Goal: Task Accomplishment & Management: Manage account settings

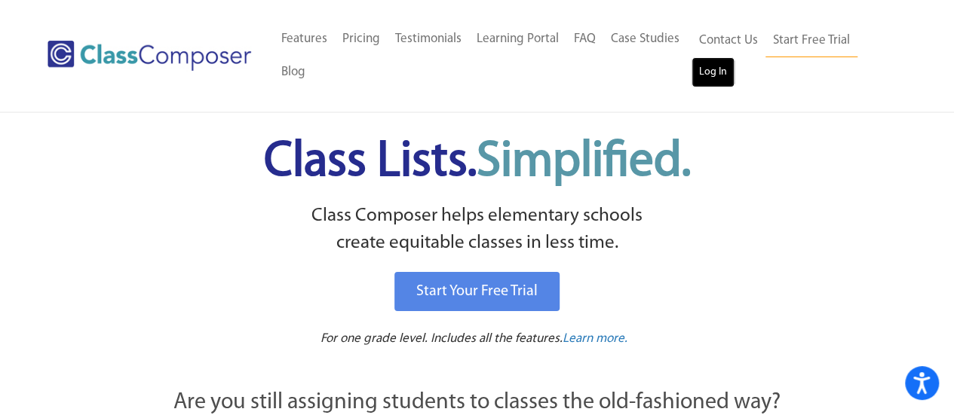
click at [713, 72] on link "Log In" at bounding box center [712, 72] width 43 height 30
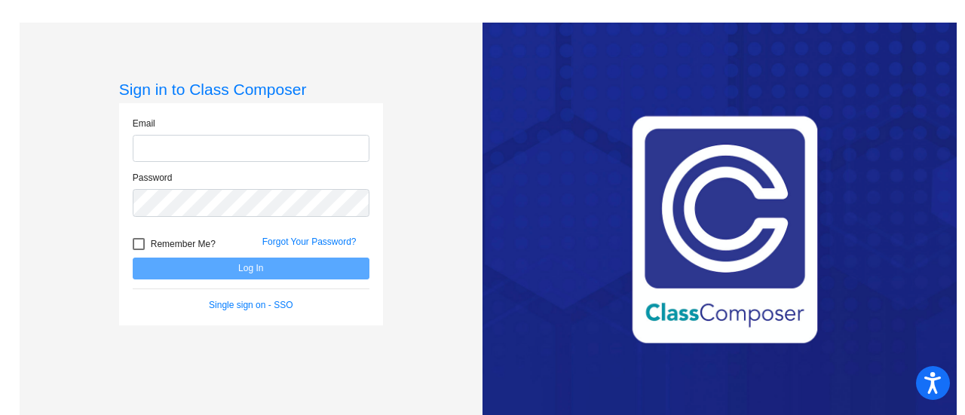
type input "[PERSON_NAME][EMAIL_ADDRESS][DOMAIN_NAME]"
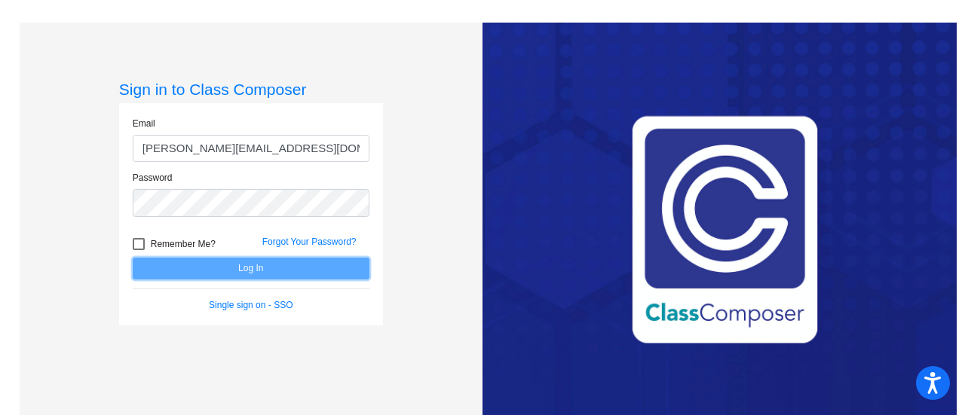
click at [250, 259] on button "Log In" at bounding box center [251, 269] width 237 height 22
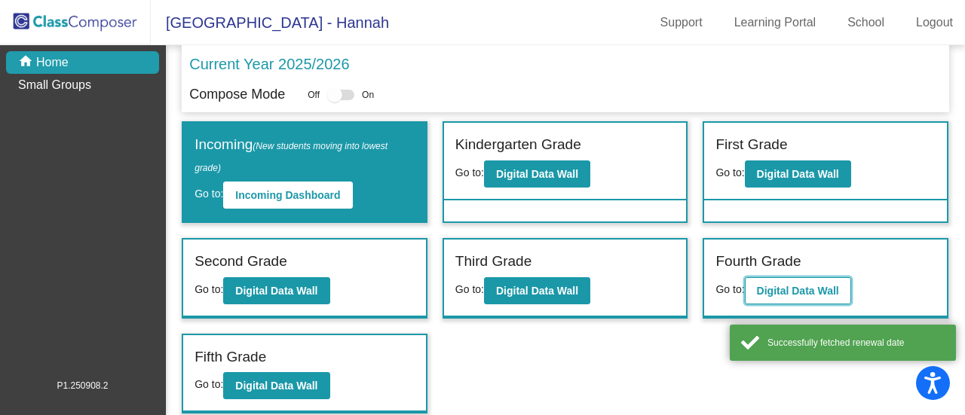
click at [814, 280] on button "Digital Data Wall" at bounding box center [798, 290] width 106 height 27
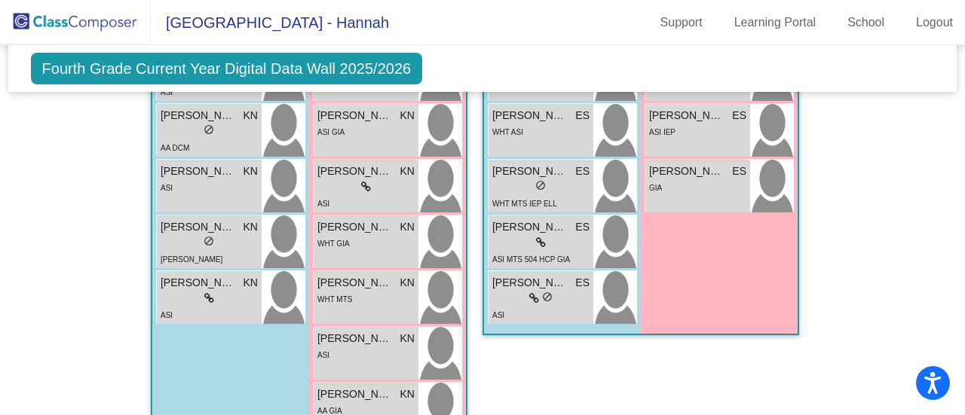
scroll to position [1616, 0]
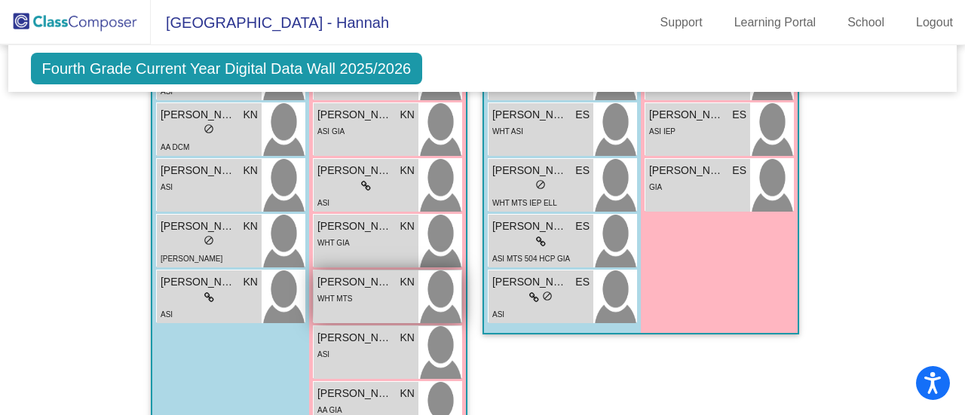
click at [350, 290] on div "WHT MTS" at bounding box center [365, 298] width 97 height 16
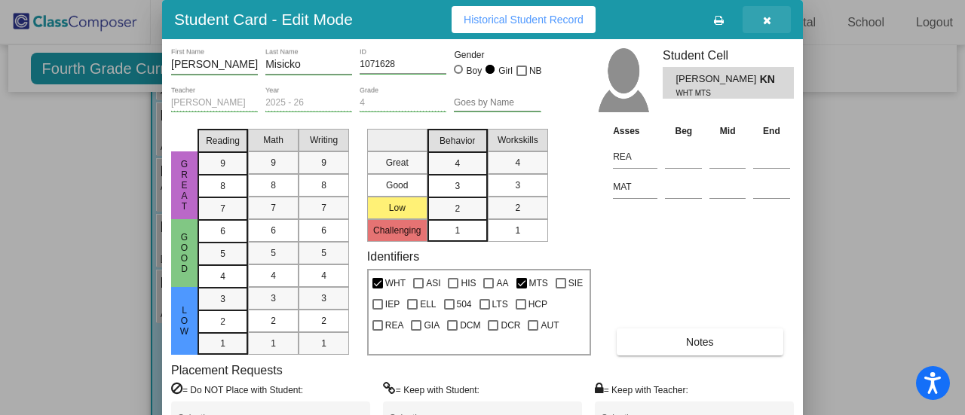
click at [767, 20] on icon "button" at bounding box center [767, 20] width 8 height 11
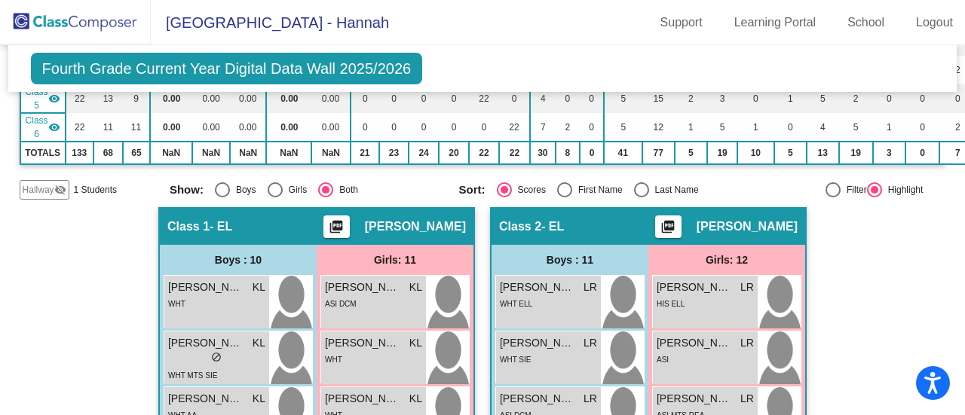
scroll to position [0, 0]
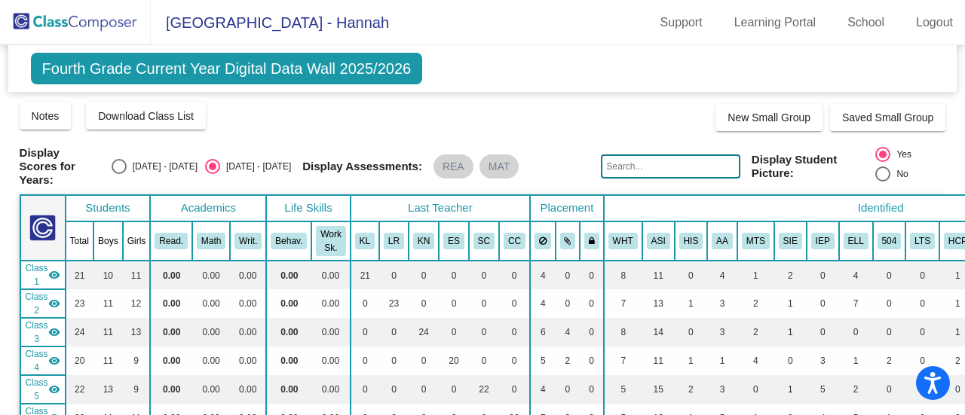
click at [127, 162] on div "Select an option" at bounding box center [119, 166] width 15 height 15
click at [119, 174] on input "2024 - 2025" at bounding box center [118, 174] width 1 height 1
radio input "true"
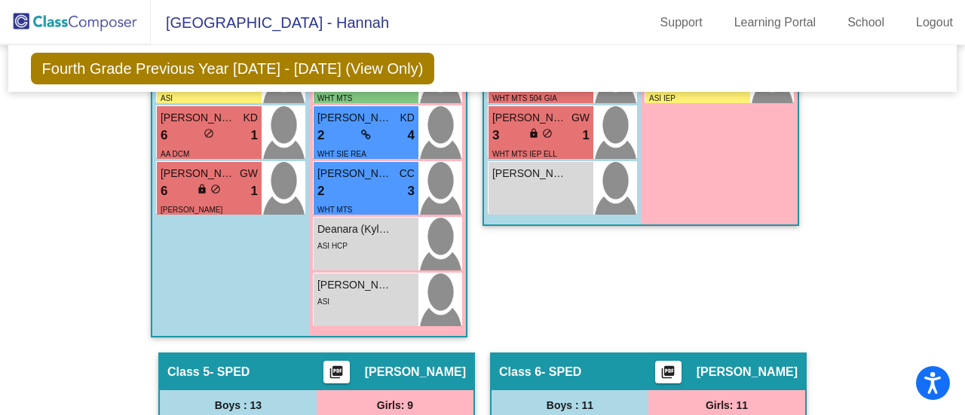
scroll to position [1721, 0]
click at [353, 195] on div "2 lock do_not_disturb_alt 3" at bounding box center [365, 192] width 97 height 20
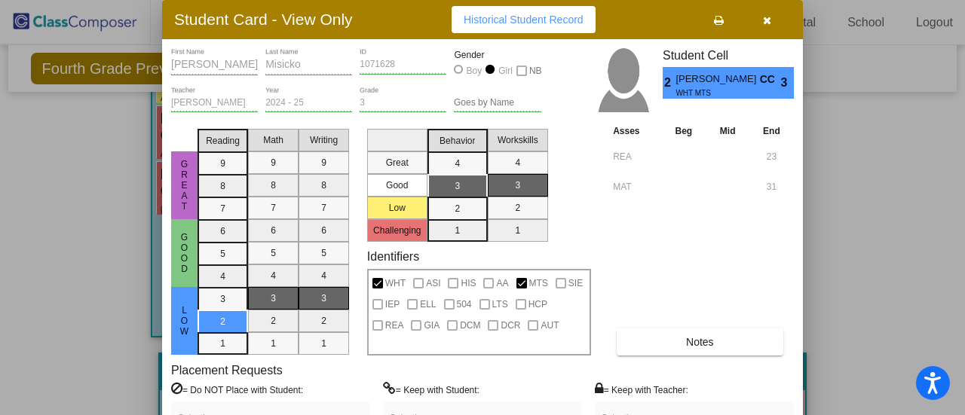
click at [769, 21] on icon "button" at bounding box center [767, 20] width 8 height 11
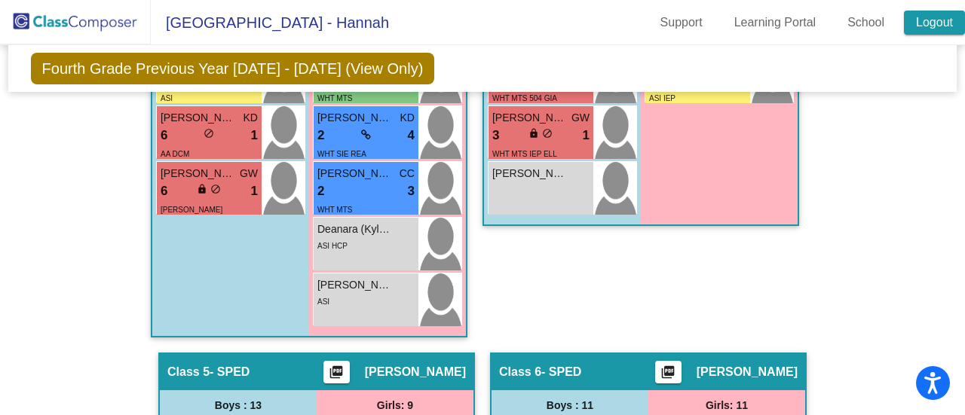
click at [946, 27] on link "Logout" at bounding box center [934, 23] width 61 height 24
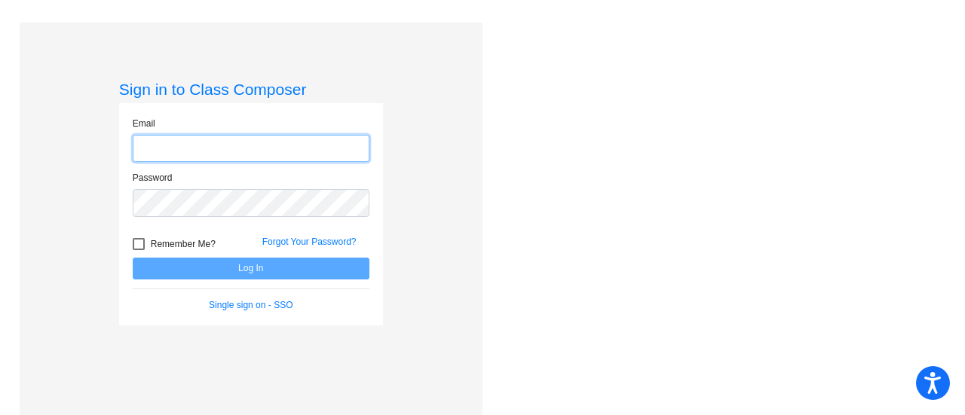
type input "hannah.noone@lcps.org"
